Goal: Task Accomplishment & Management: Complete application form

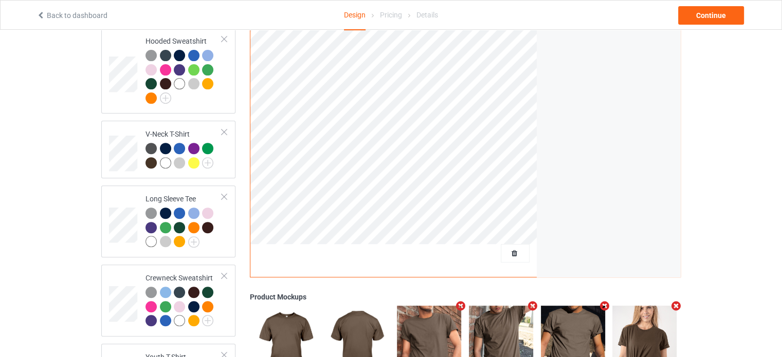
scroll to position [411, 0]
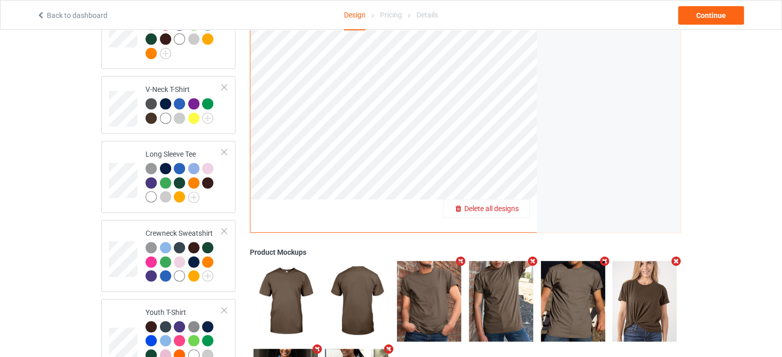
click at [517, 205] on span "Delete all designs" at bounding box center [491, 209] width 54 height 8
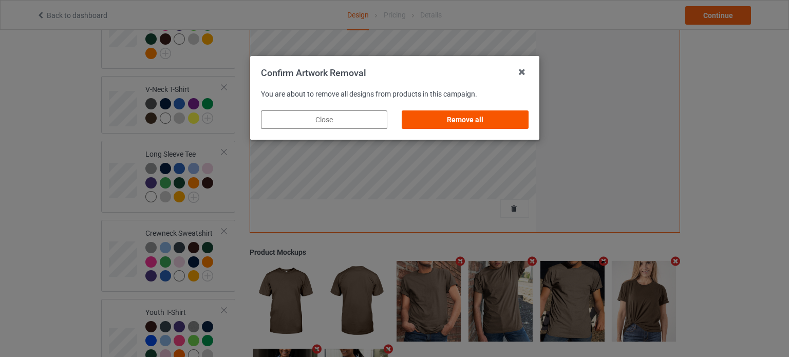
click at [510, 114] on div "Remove all" at bounding box center [465, 120] width 126 height 19
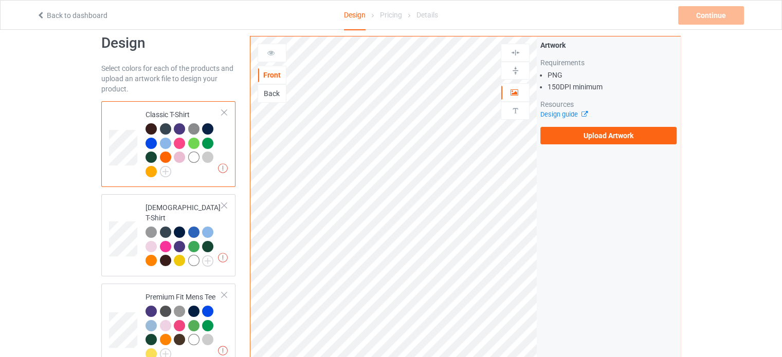
scroll to position [0, 0]
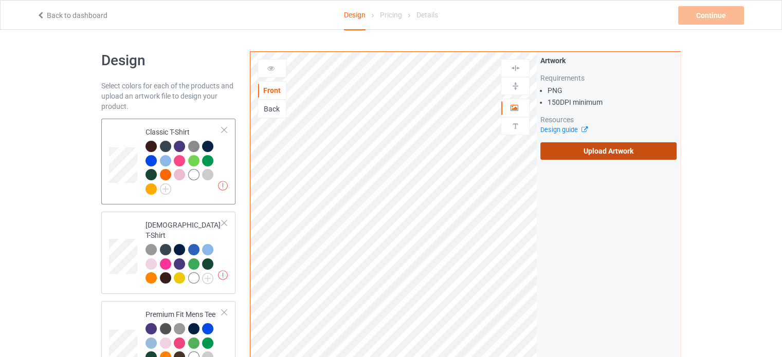
click at [578, 153] on label "Upload Artwork" at bounding box center [608, 150] width 136 height 17
click at [0, 0] on input "Upload Artwork" at bounding box center [0, 0] width 0 height 0
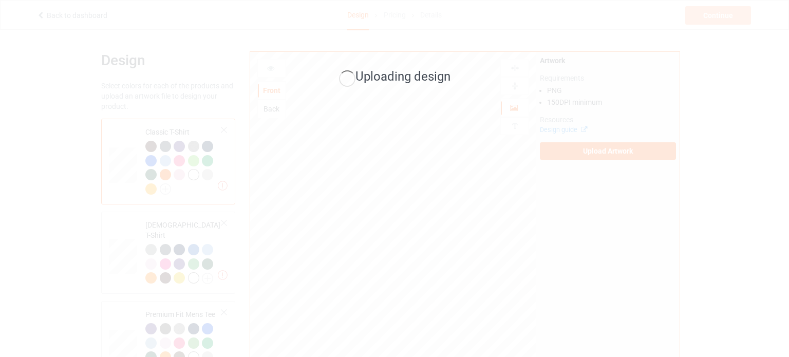
click at [328, 271] on div "Uploading design" at bounding box center [394, 178] width 789 height 357
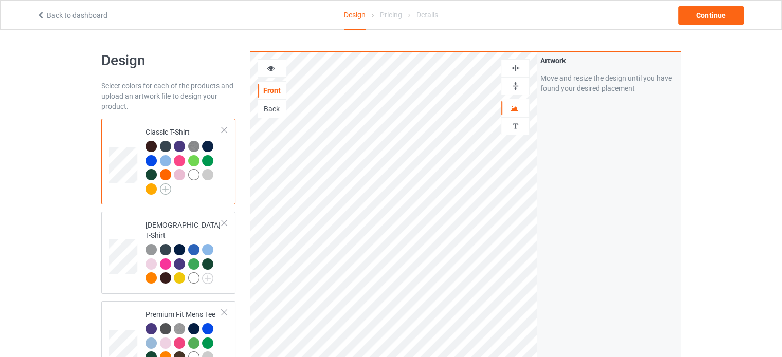
click at [163, 184] on img at bounding box center [165, 188] width 11 height 11
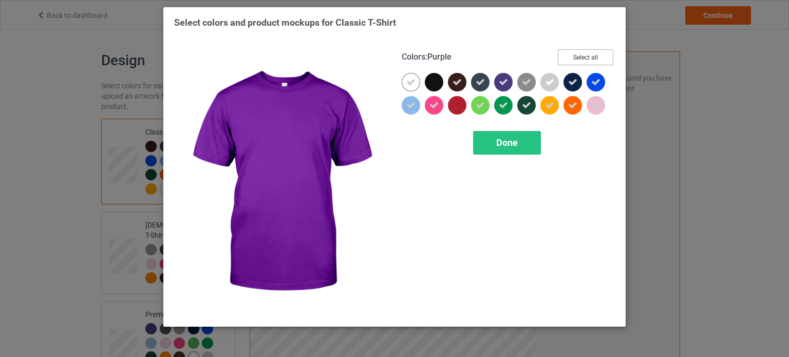
click at [611, 53] on button "Select all" at bounding box center [586, 57] width 56 height 16
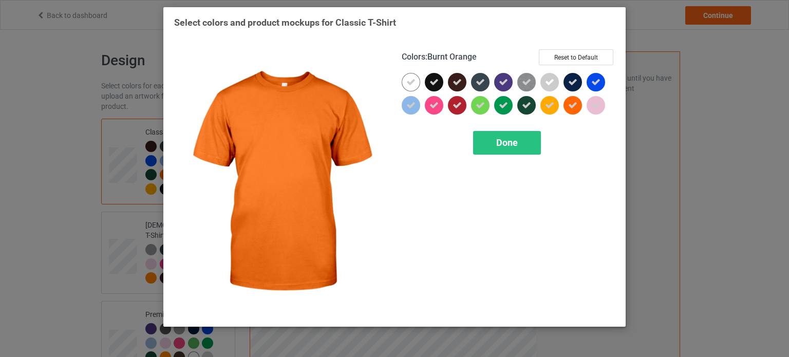
drag, startPoint x: 572, startPoint y: 109, endPoint x: 565, endPoint y: 108, distance: 6.2
click at [572, 108] on icon at bounding box center [572, 105] width 9 height 9
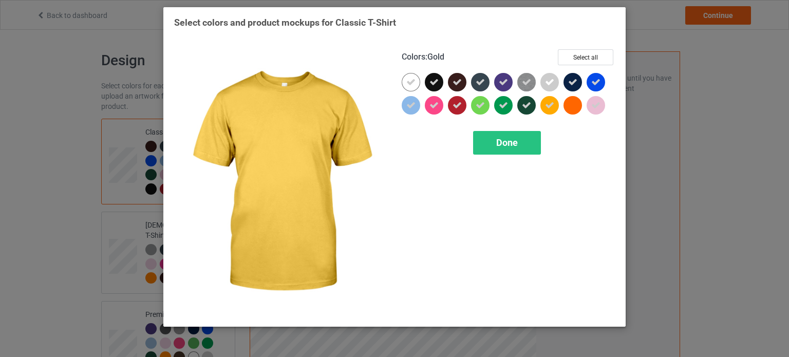
click at [555, 109] on div at bounding box center [550, 105] width 19 height 19
click at [508, 142] on span "Done" at bounding box center [508, 142] width 22 height 11
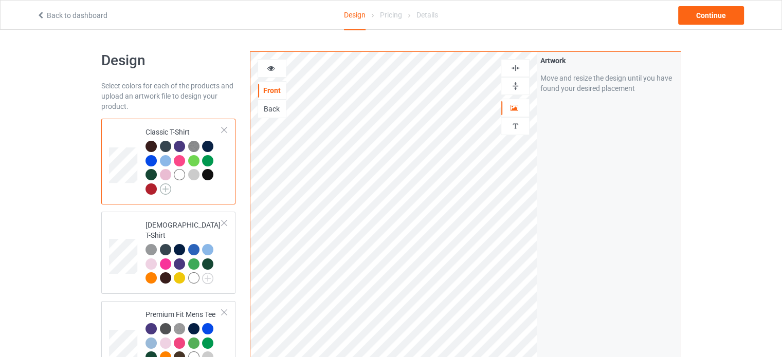
click at [168, 185] on img at bounding box center [165, 188] width 11 height 11
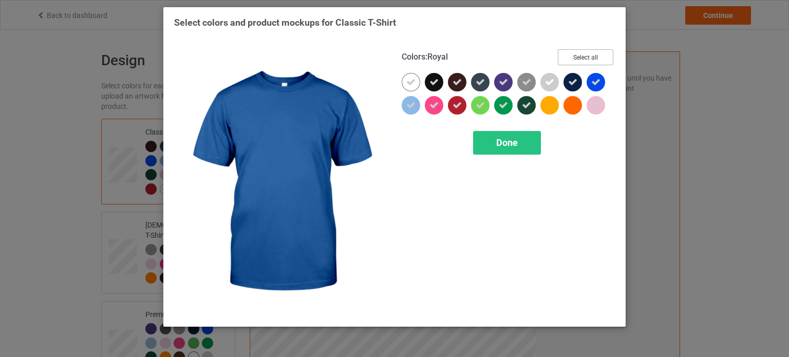
click at [596, 54] on button "Select all" at bounding box center [586, 57] width 56 height 16
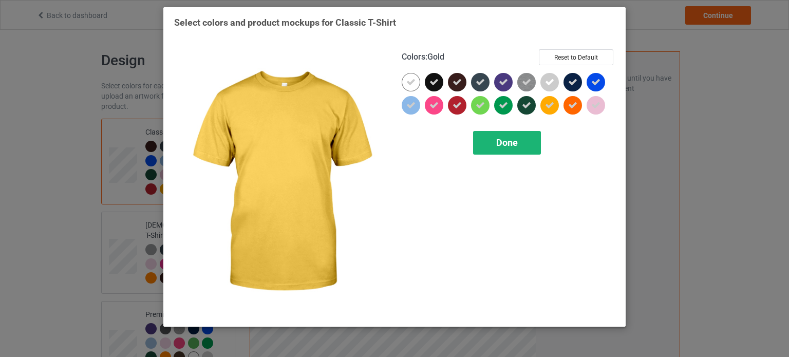
click at [524, 150] on div "Done" at bounding box center [507, 143] width 68 height 24
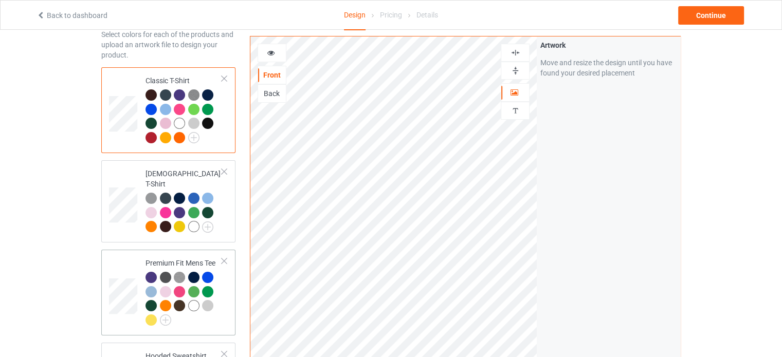
scroll to position [103, 0]
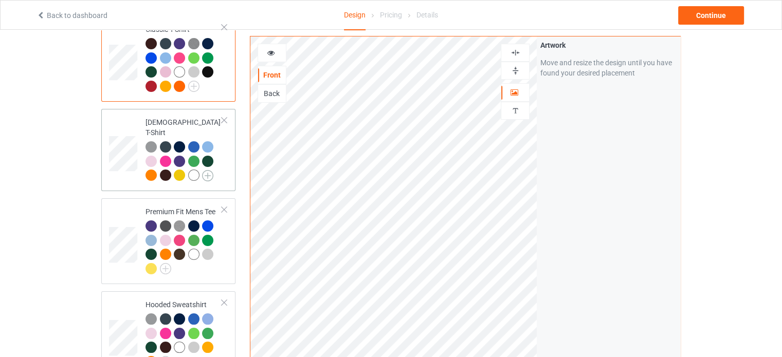
click at [210, 170] on img at bounding box center [207, 175] width 11 height 11
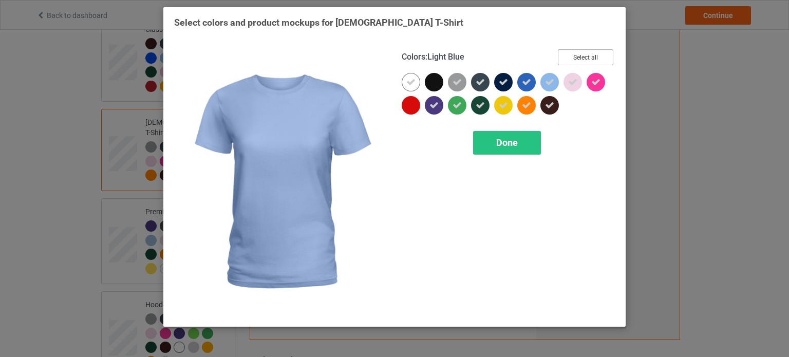
click at [572, 64] on button "Select all" at bounding box center [586, 57] width 56 height 16
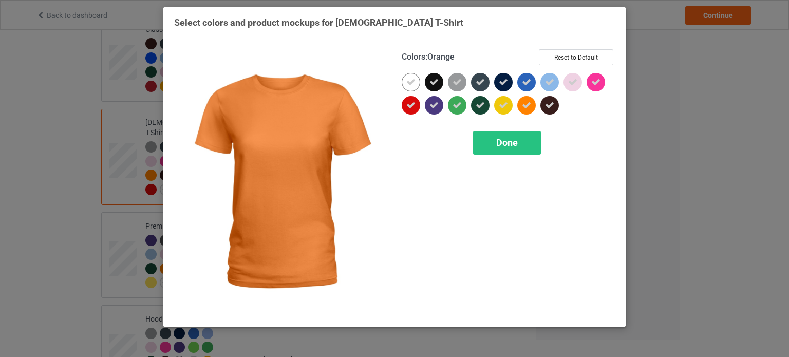
click at [524, 107] on icon at bounding box center [526, 105] width 9 height 9
click at [530, 104] on div at bounding box center [527, 105] width 19 height 19
drag, startPoint x: 522, startPoint y: 135, endPoint x: 522, endPoint y: 142, distance: 7.7
click at [522, 142] on div "Done" at bounding box center [507, 143] width 68 height 24
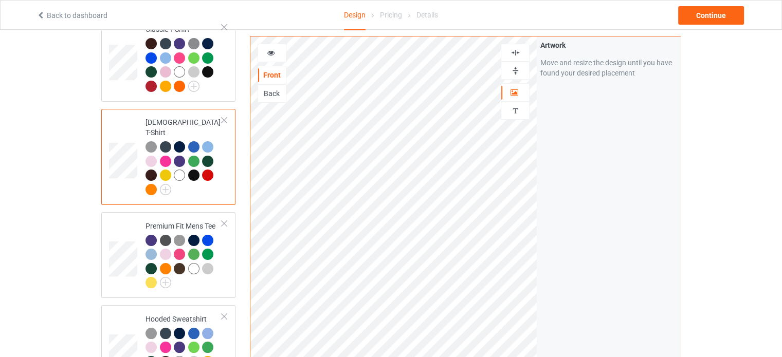
click at [148, 184] on div at bounding box center [150, 189] width 11 height 11
click at [178, 82] on div at bounding box center [179, 86] width 11 height 11
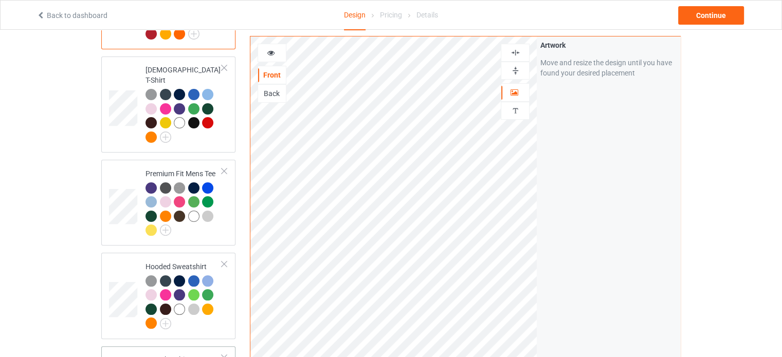
scroll to position [257, 0]
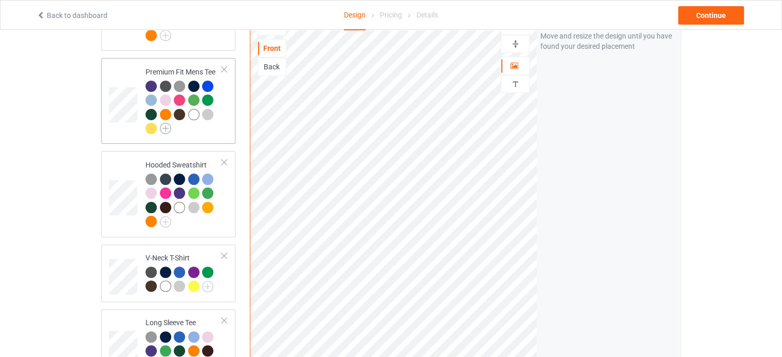
click at [167, 123] on img at bounding box center [165, 128] width 11 height 11
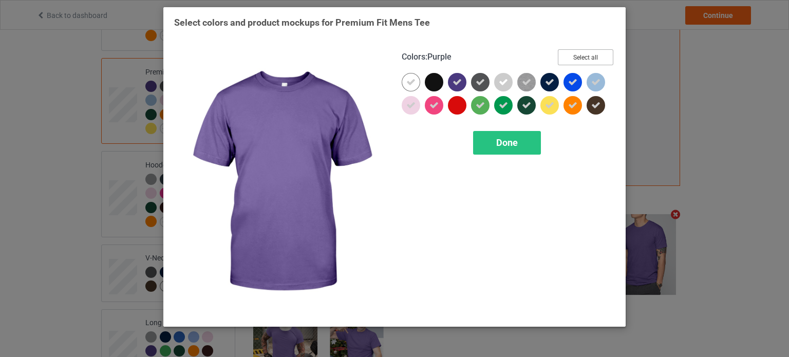
click at [578, 59] on button "Select all" at bounding box center [586, 57] width 56 height 16
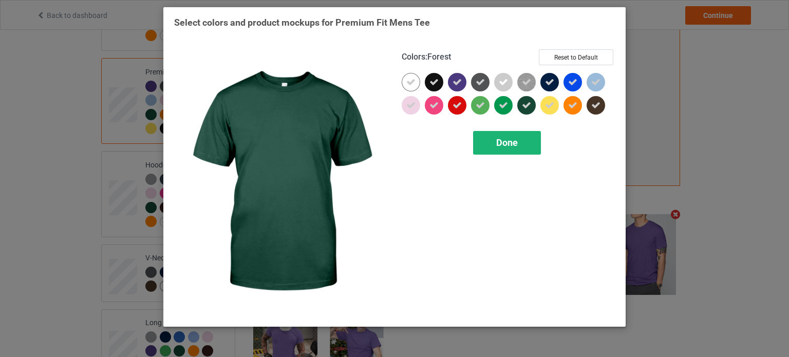
click at [496, 151] on div "Done" at bounding box center [507, 143] width 68 height 24
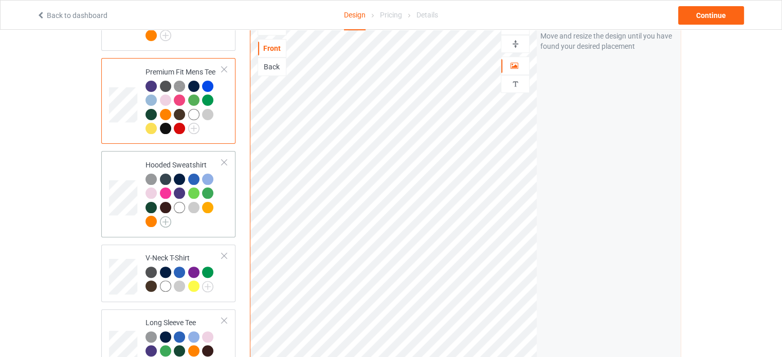
click at [162, 216] on img at bounding box center [165, 221] width 11 height 11
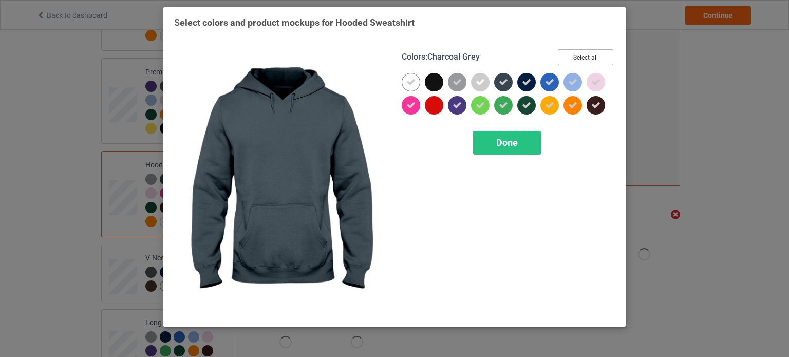
click at [586, 51] on button "Select all" at bounding box center [586, 57] width 56 height 16
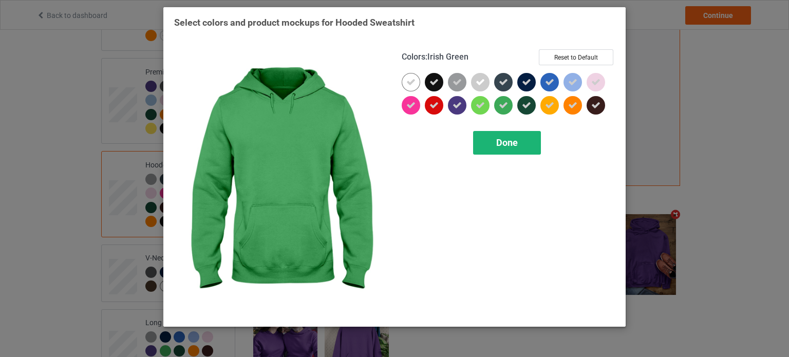
click at [503, 134] on div "Done" at bounding box center [507, 143] width 68 height 24
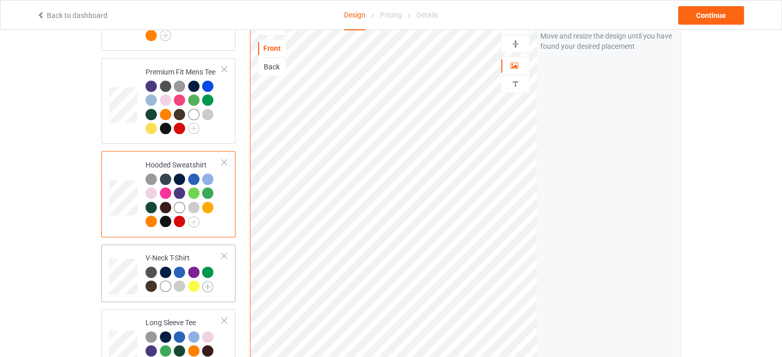
click at [210, 281] on img at bounding box center [207, 286] width 11 height 11
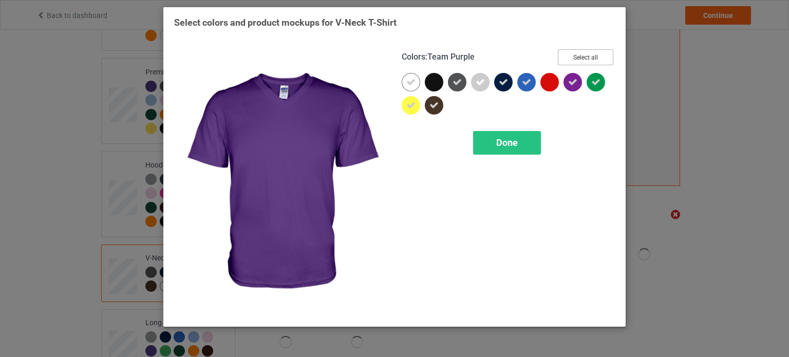
click at [582, 58] on button "Select all" at bounding box center [586, 57] width 56 height 16
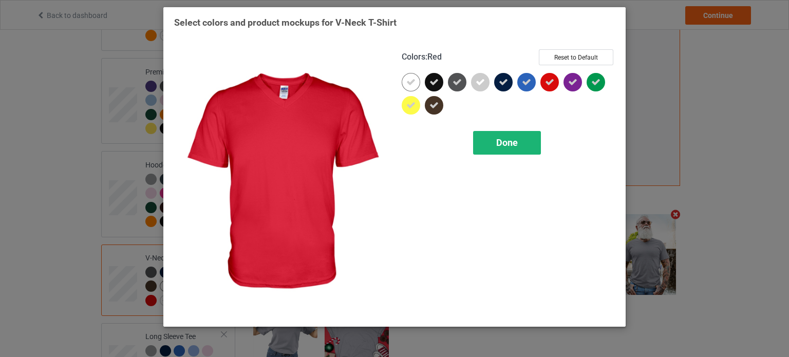
click at [494, 148] on div "Done" at bounding box center [507, 143] width 68 height 24
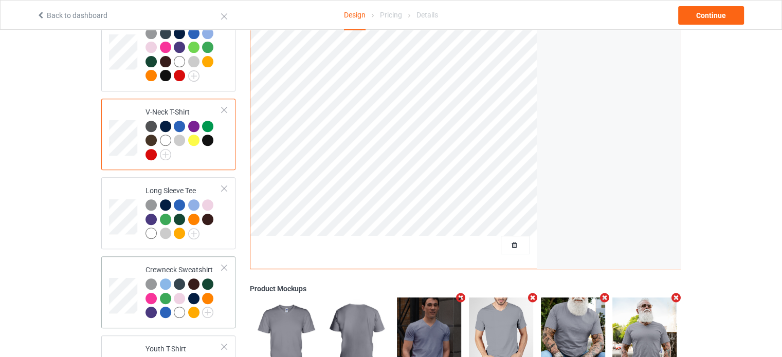
scroll to position [411, 0]
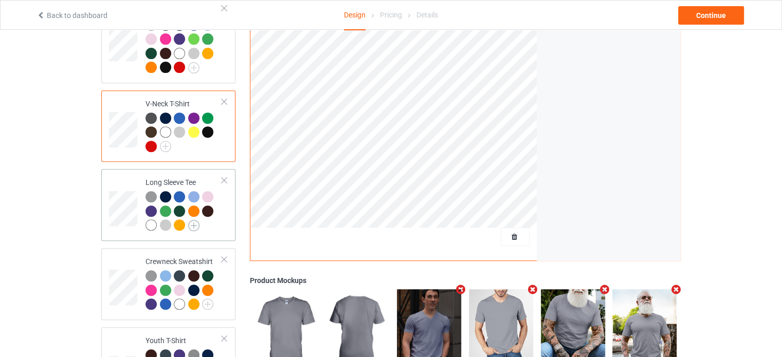
click at [191, 220] on img at bounding box center [193, 225] width 11 height 11
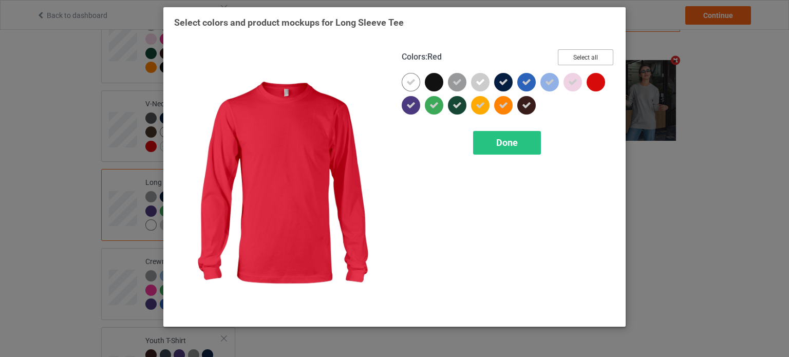
click at [582, 51] on button "Select all" at bounding box center [586, 57] width 56 height 16
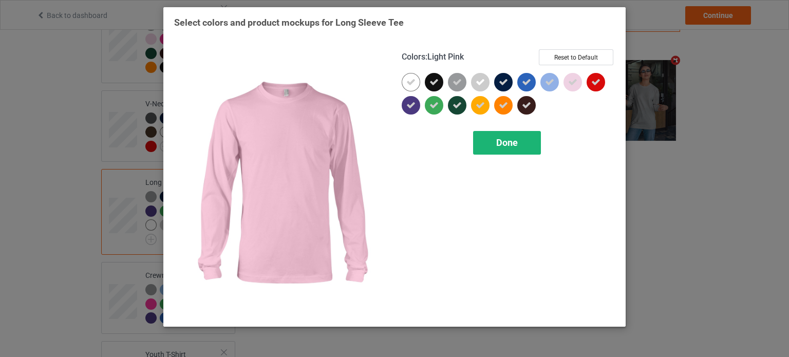
click at [506, 140] on span "Done" at bounding box center [508, 142] width 22 height 11
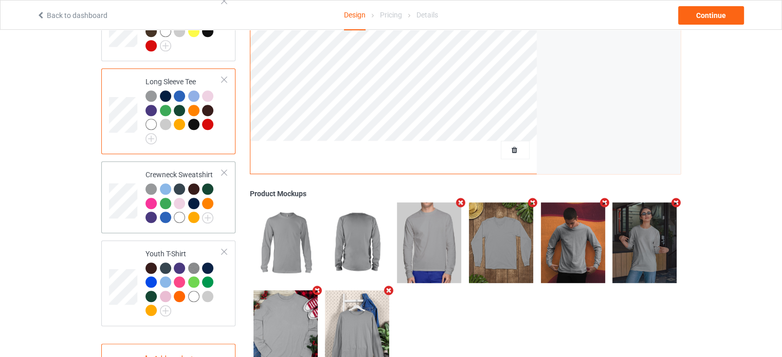
scroll to position [514, 0]
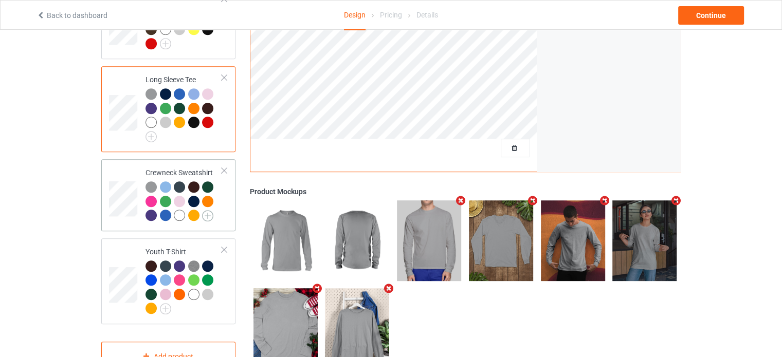
click at [210, 210] on img at bounding box center [207, 215] width 11 height 11
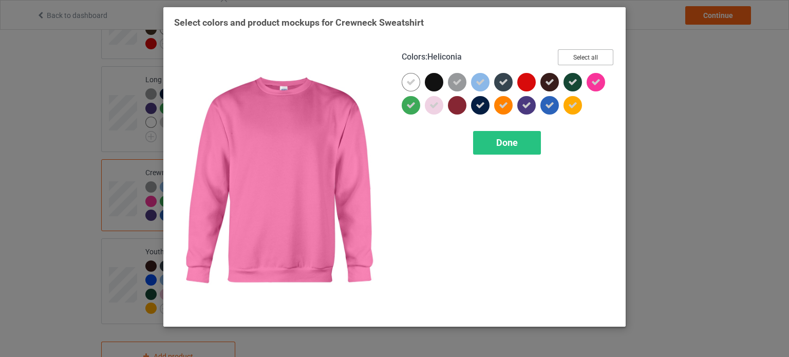
click at [588, 61] on button "Select all" at bounding box center [586, 57] width 56 height 16
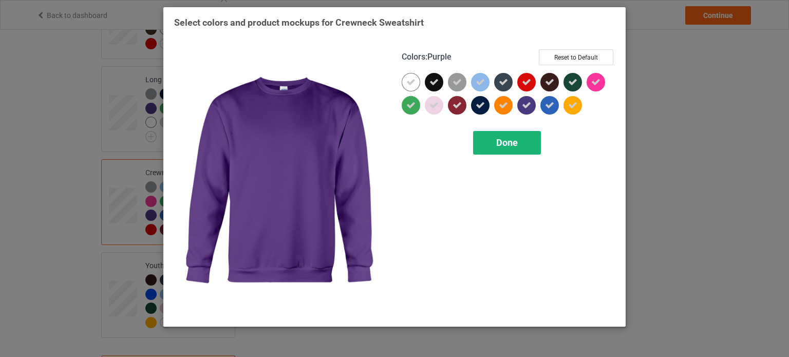
click at [515, 146] on span "Done" at bounding box center [508, 142] width 22 height 11
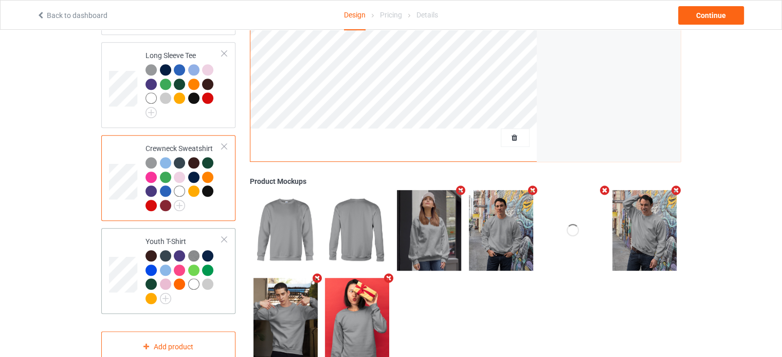
scroll to position [551, 0]
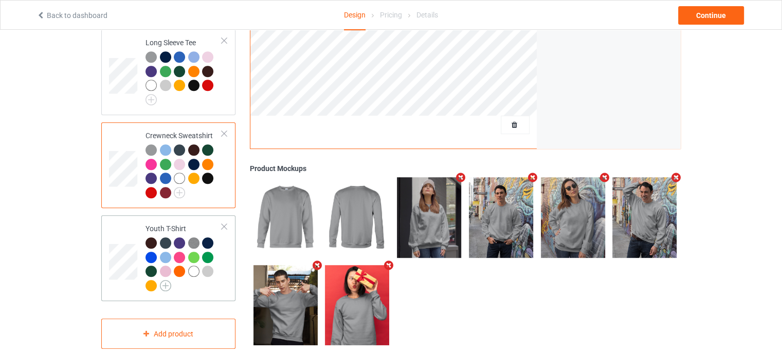
click at [170, 280] on img at bounding box center [165, 285] width 11 height 11
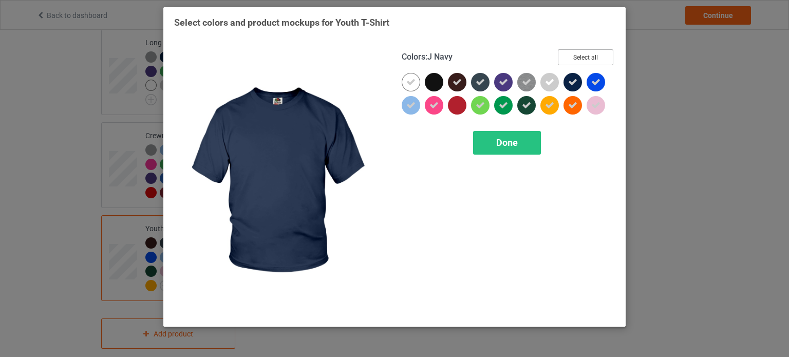
click at [596, 53] on button "Select all" at bounding box center [586, 57] width 56 height 16
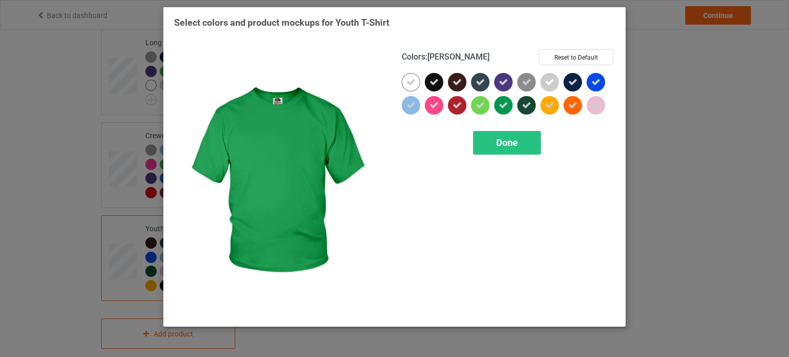
click at [504, 143] on span "Done" at bounding box center [508, 142] width 22 height 11
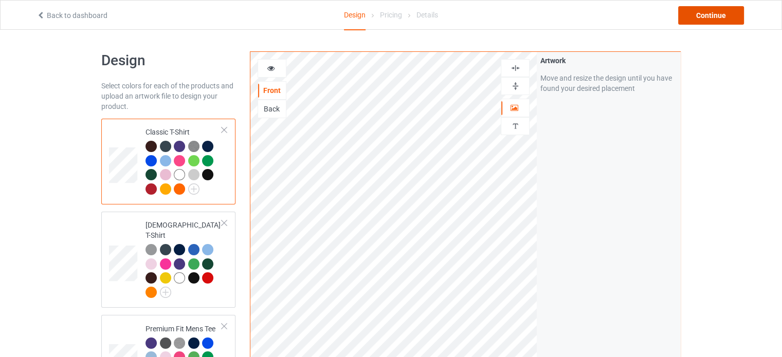
click at [705, 17] on div "Continue" at bounding box center [711, 15] width 66 height 19
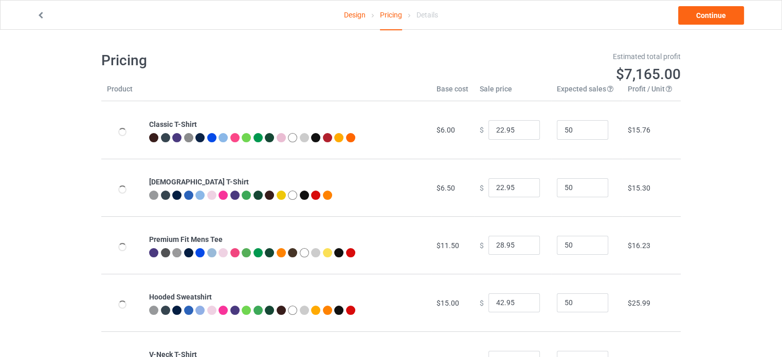
click at [690, 29] on div "Design Pricing Details Continue" at bounding box center [390, 15] width 723 height 29
click at [693, 23] on link "Continue" at bounding box center [711, 15] width 66 height 19
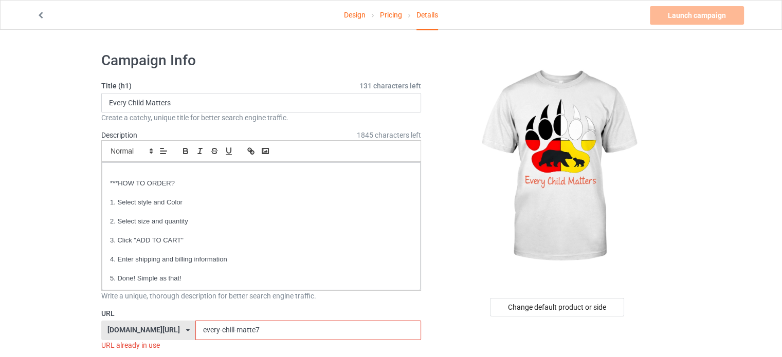
click at [263, 329] on input "every-chill-matte7" at bounding box center [307, 331] width 225 height 20
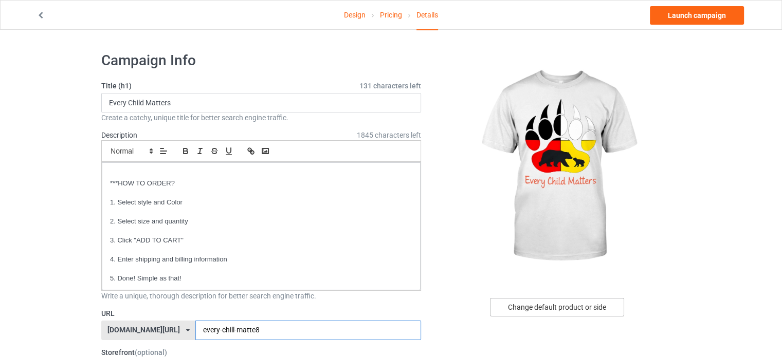
type input "every-chill-matte8"
click at [617, 302] on div "Change default product or side" at bounding box center [557, 307] width 134 height 19
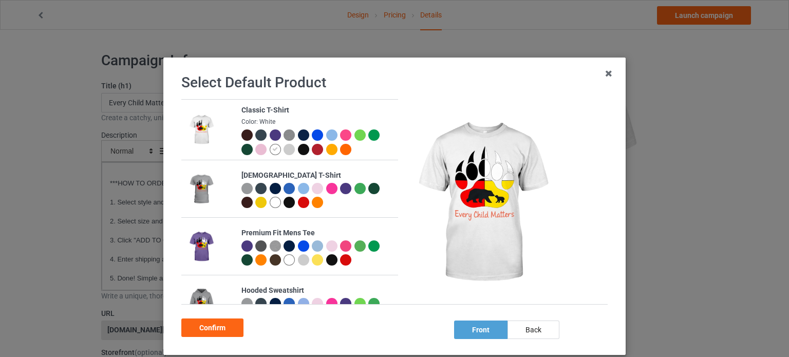
click at [299, 152] on div at bounding box center [303, 149] width 11 height 11
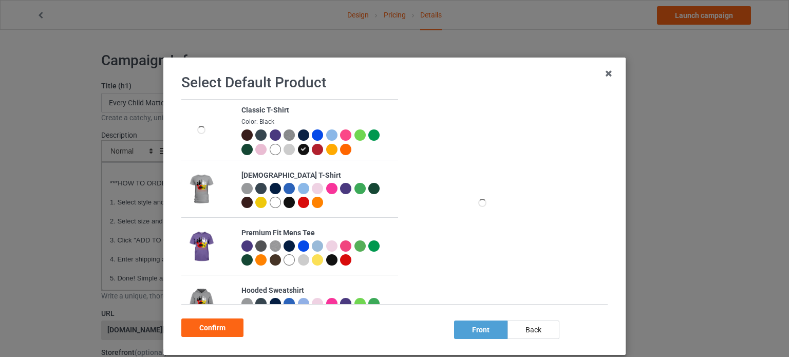
drag, startPoint x: 223, startPoint y: 326, endPoint x: 210, endPoint y: 309, distance: 21.6
click at [223, 326] on div "Confirm" at bounding box center [212, 328] width 62 height 19
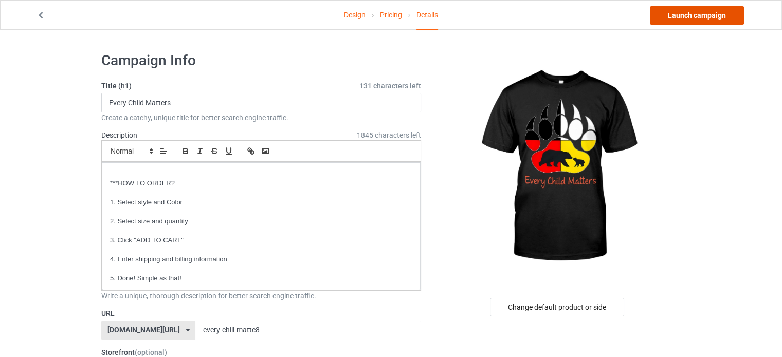
click at [730, 19] on link "Launch campaign" at bounding box center [697, 15] width 94 height 19
